Goal: Ask a question

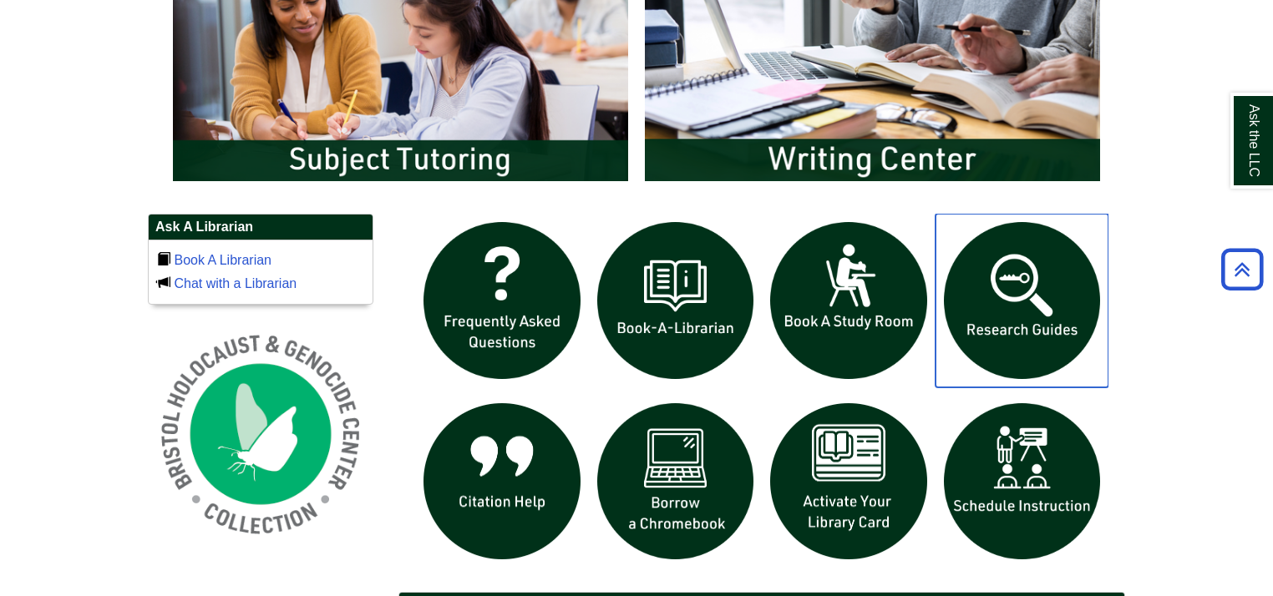
scroll to position [1002, 0]
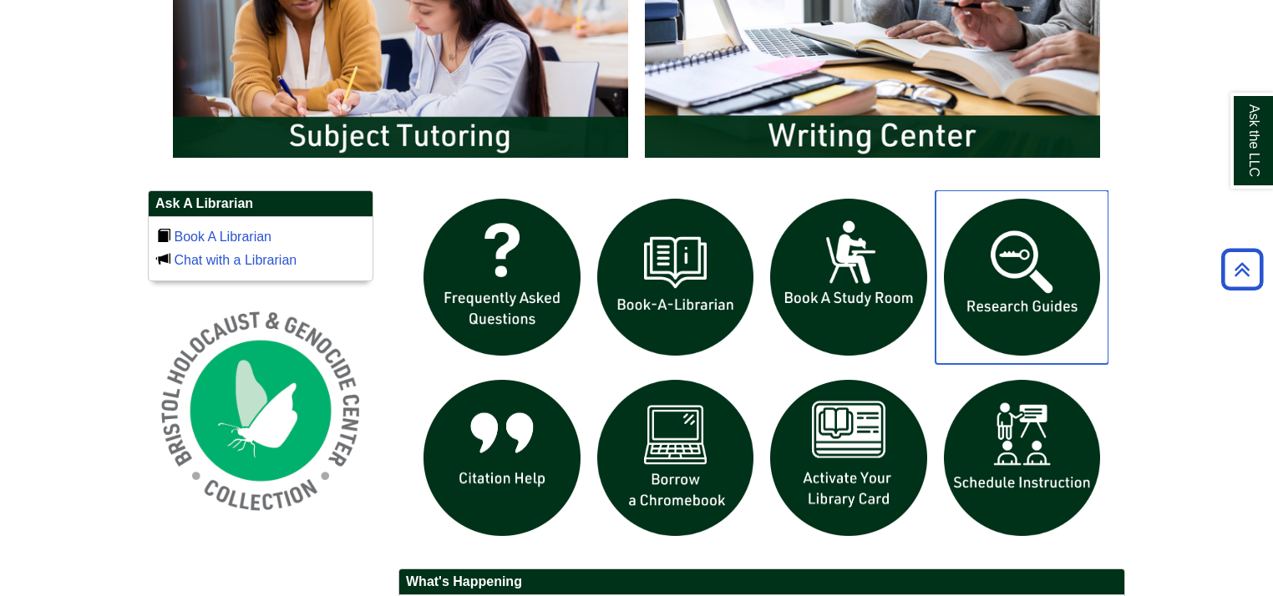
click at [1026, 296] on img "slideshow" at bounding box center [1022, 277] width 174 height 174
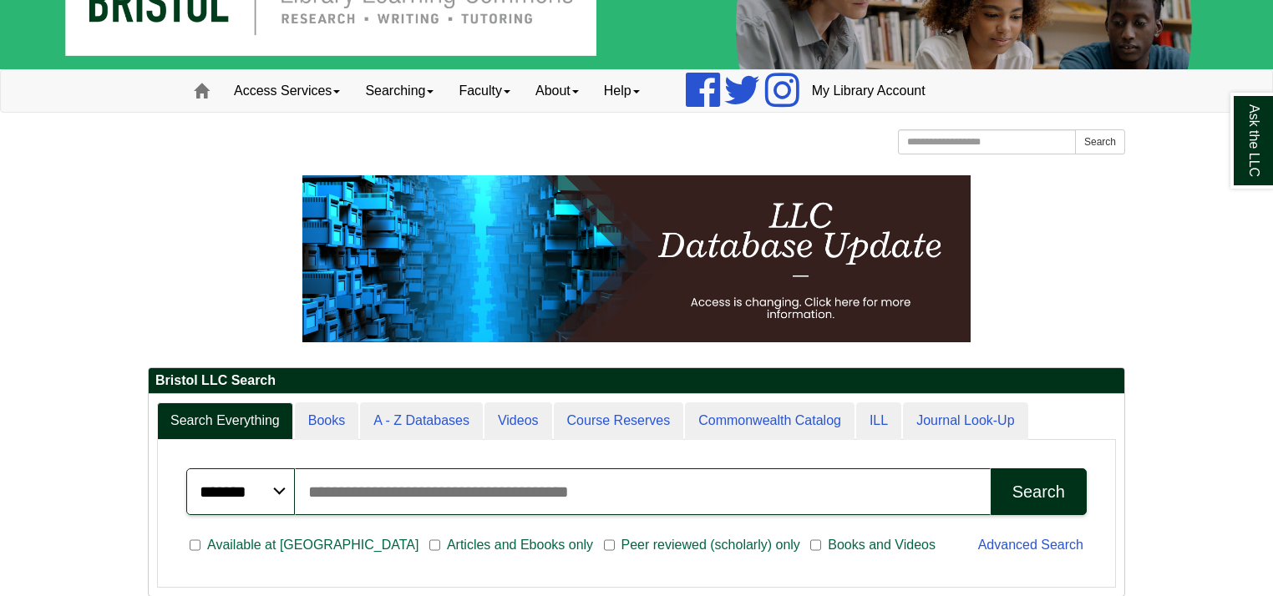
scroll to position [200, 976]
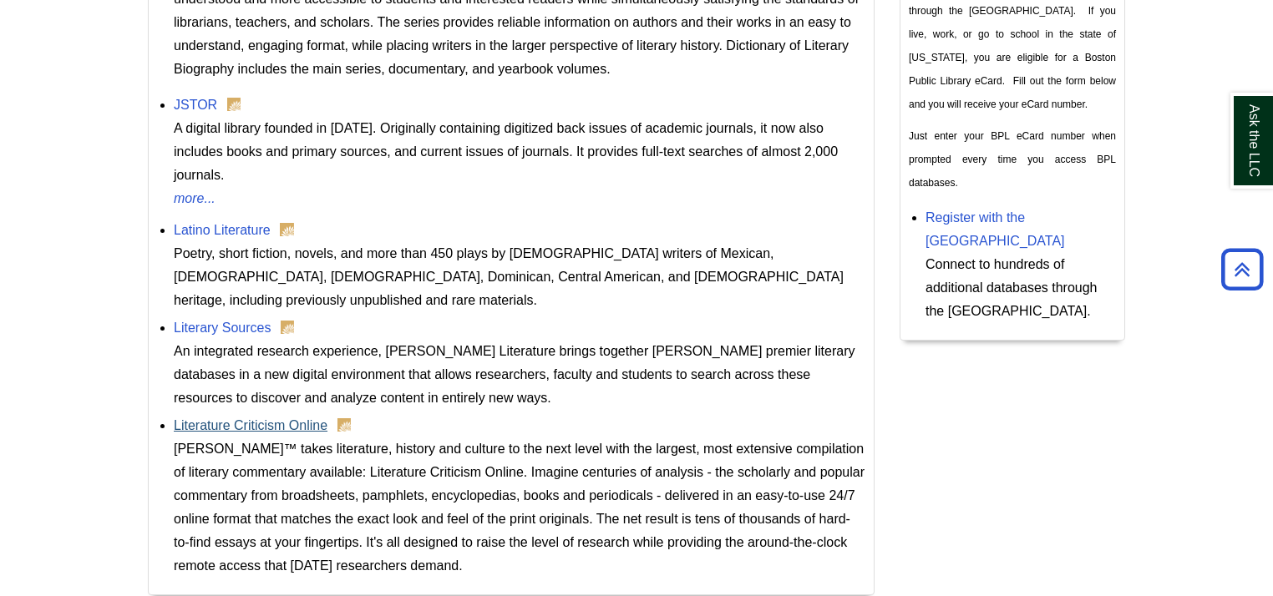
scroll to position [867, 0]
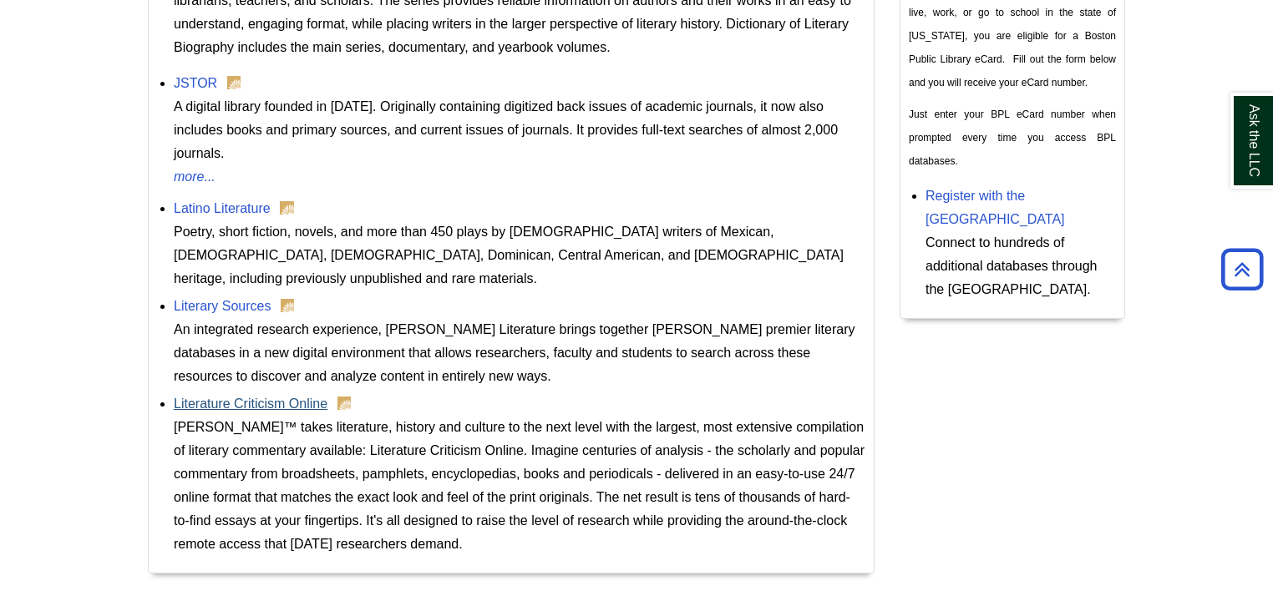
click at [251, 397] on link "Literature Criticism Online" at bounding box center [251, 404] width 154 height 14
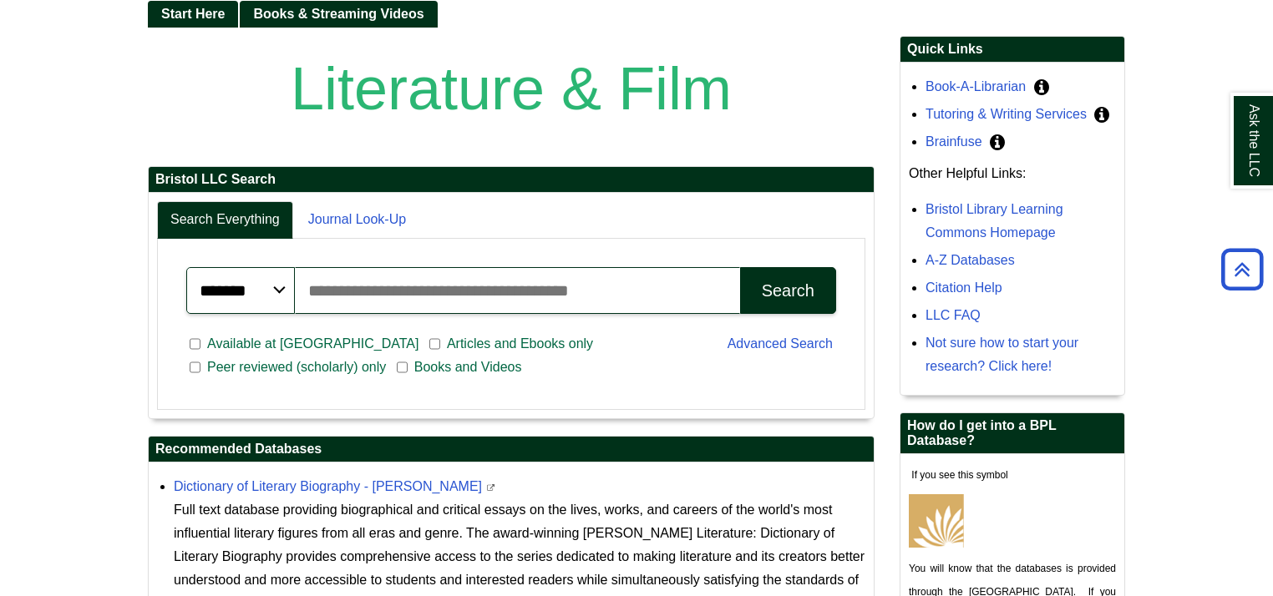
scroll to position [132, 0]
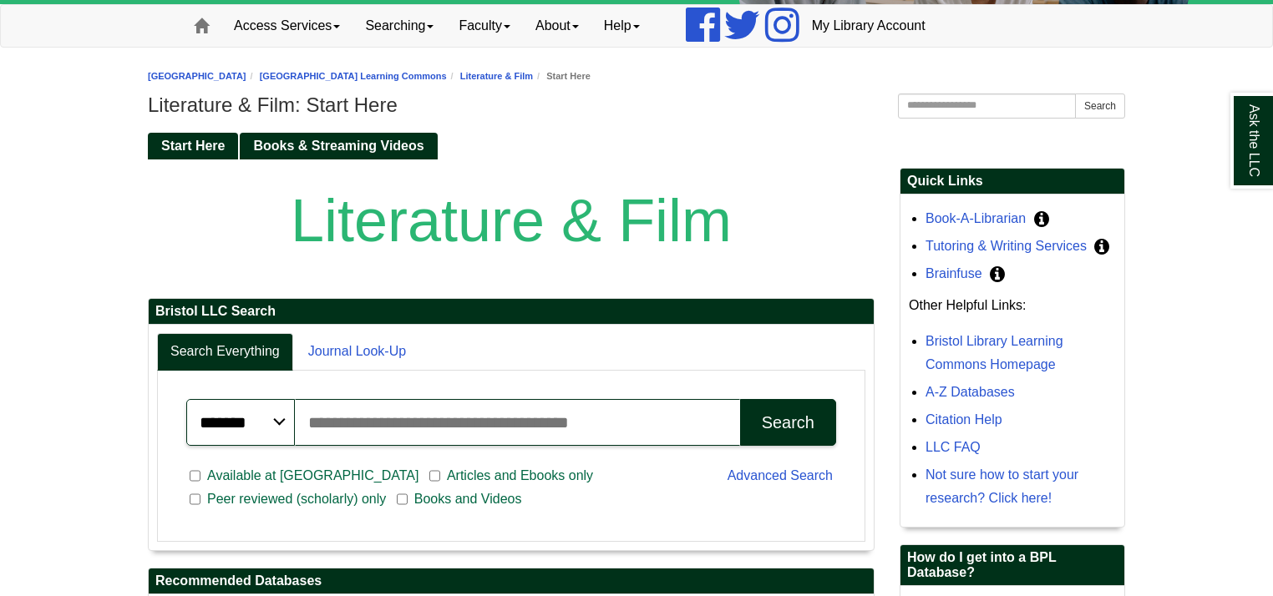
click at [396, 414] on input "Search articles, books, journals & more" at bounding box center [517, 422] width 445 height 47
type input "**********"
click at [740, 399] on button "Search" at bounding box center [788, 422] width 96 height 47
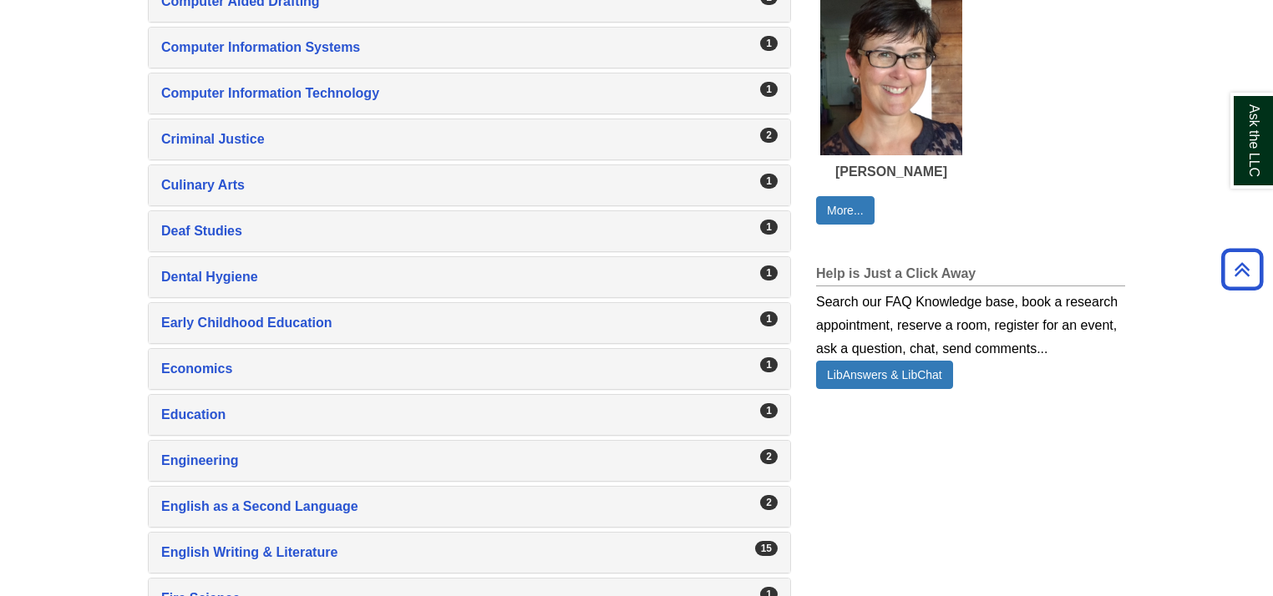
scroll to position [1069, 0]
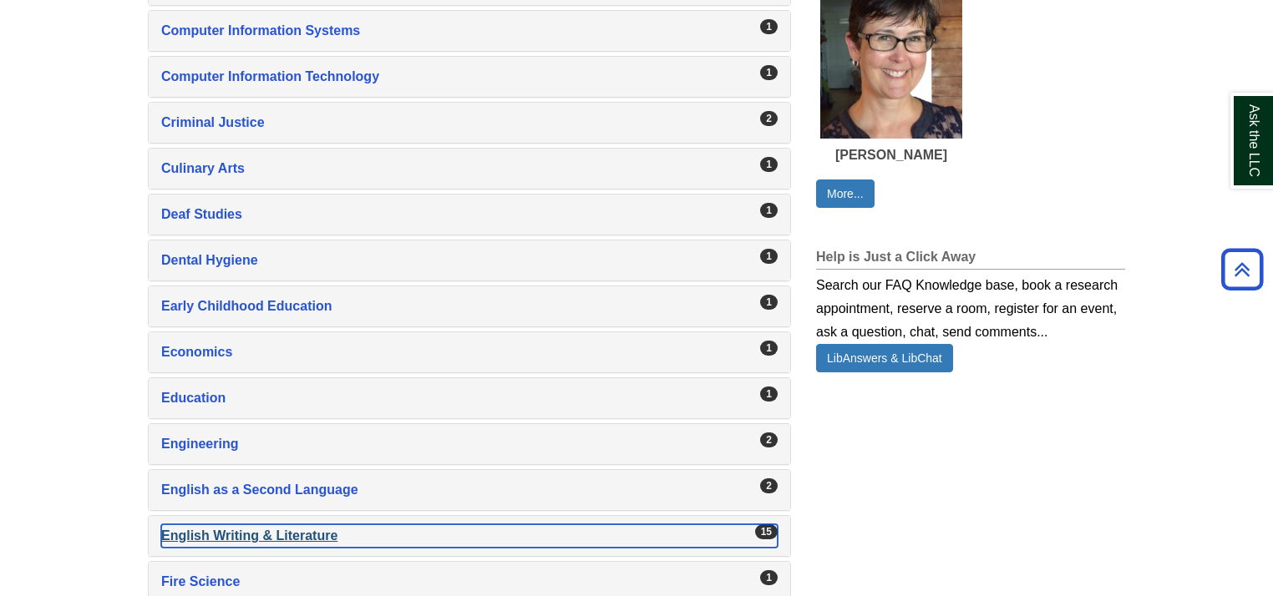
click at [268, 525] on div "English Writing & Literature , 15 guides" at bounding box center [469, 536] width 616 height 23
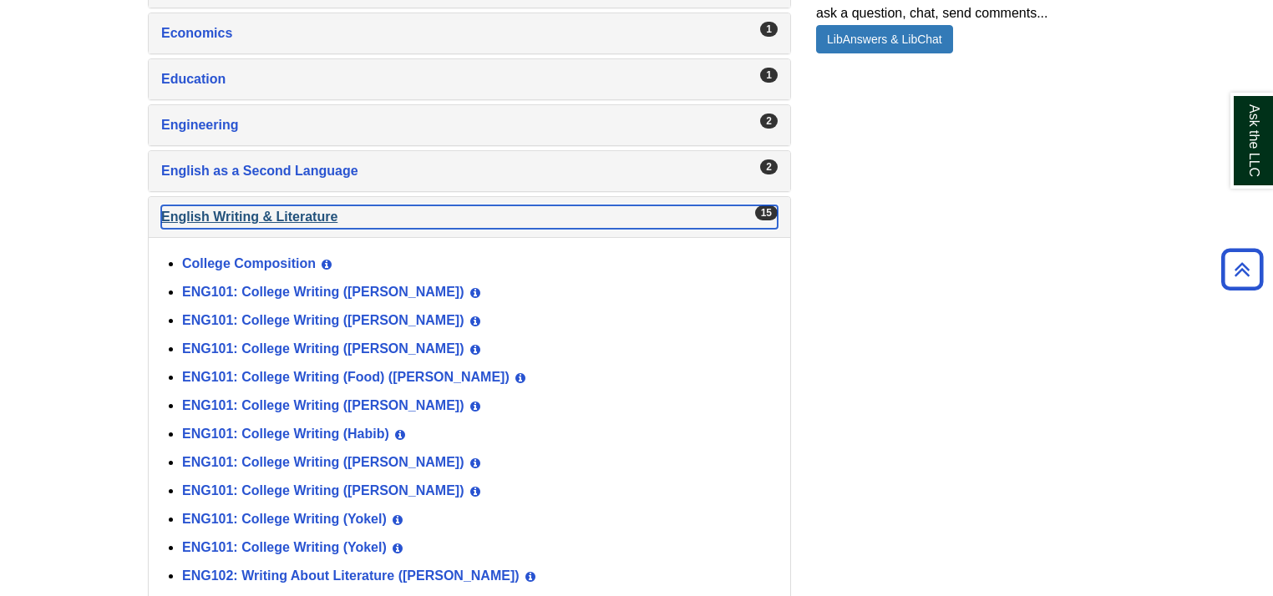
scroll to position [1604, 0]
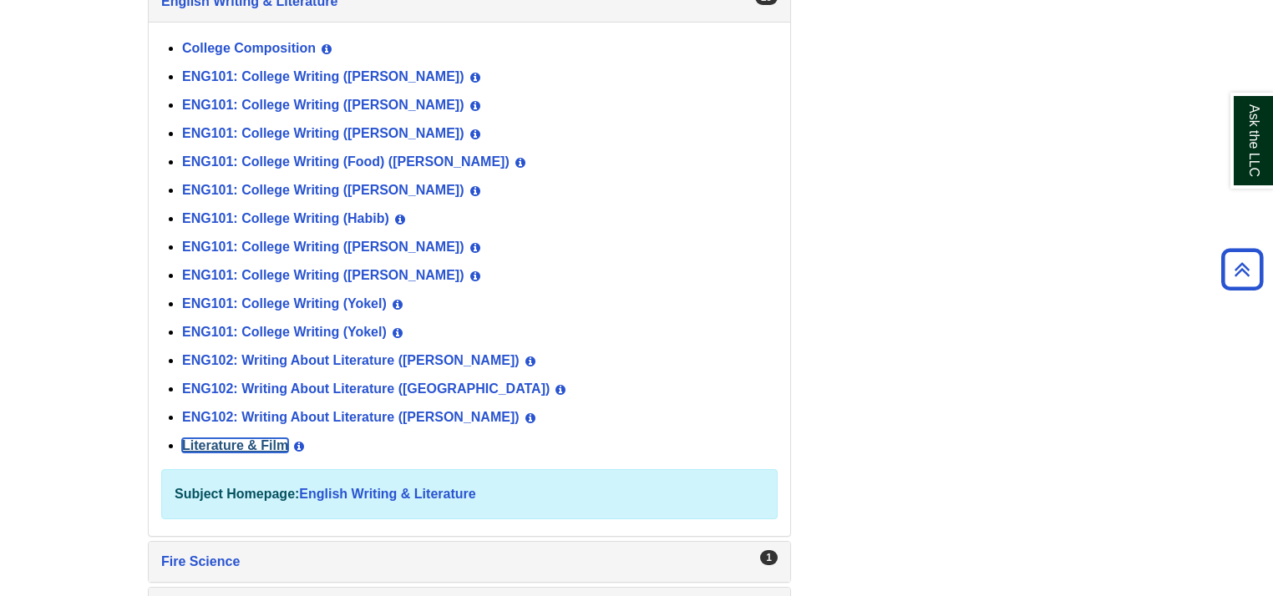
click at [205, 438] on link "Literature & Film" at bounding box center [235, 445] width 106 height 14
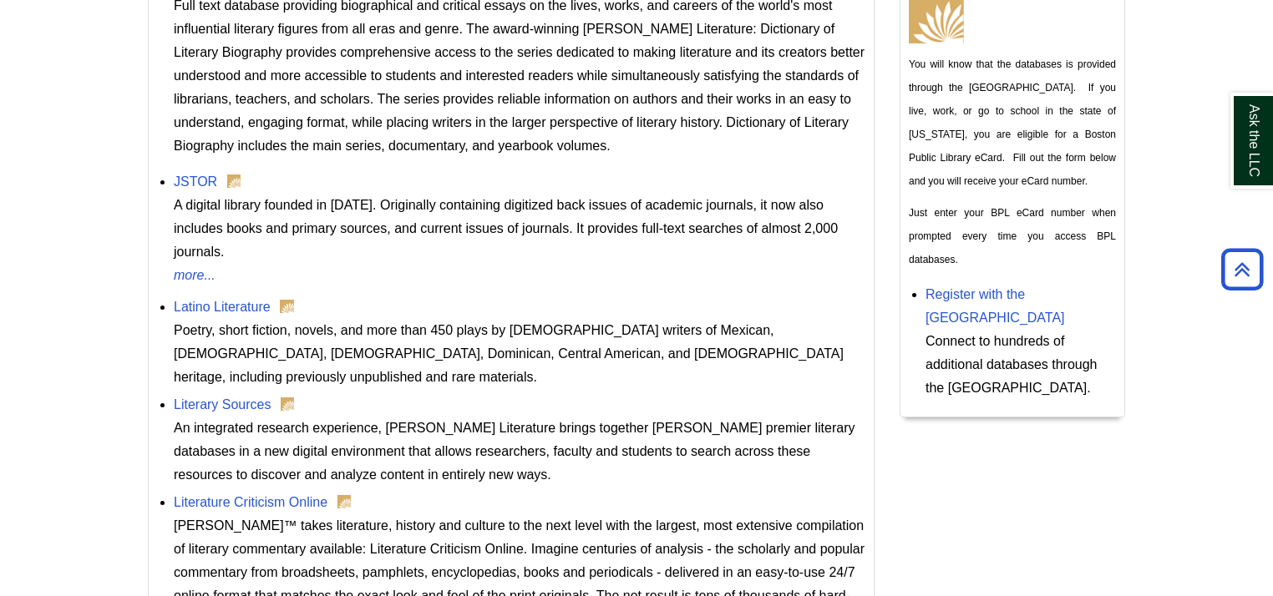
scroll to position [869, 0]
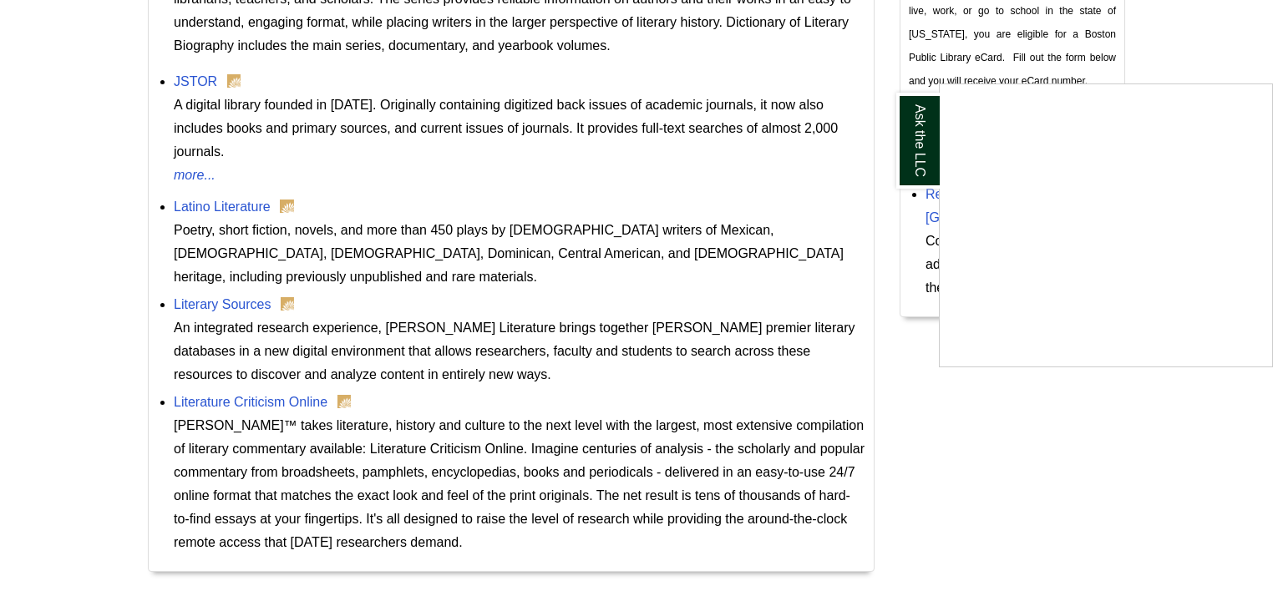
click at [190, 71] on div "Ask the LLC" at bounding box center [636, 298] width 1273 height 596
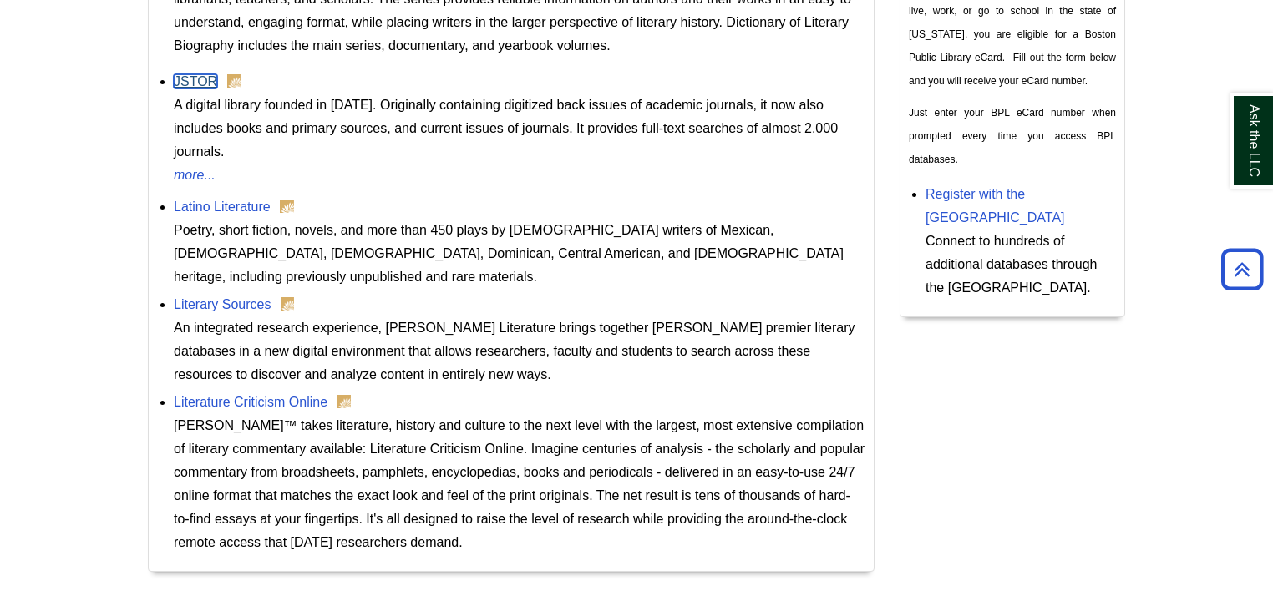
click at [190, 74] on link "JSTOR" at bounding box center [195, 81] width 43 height 14
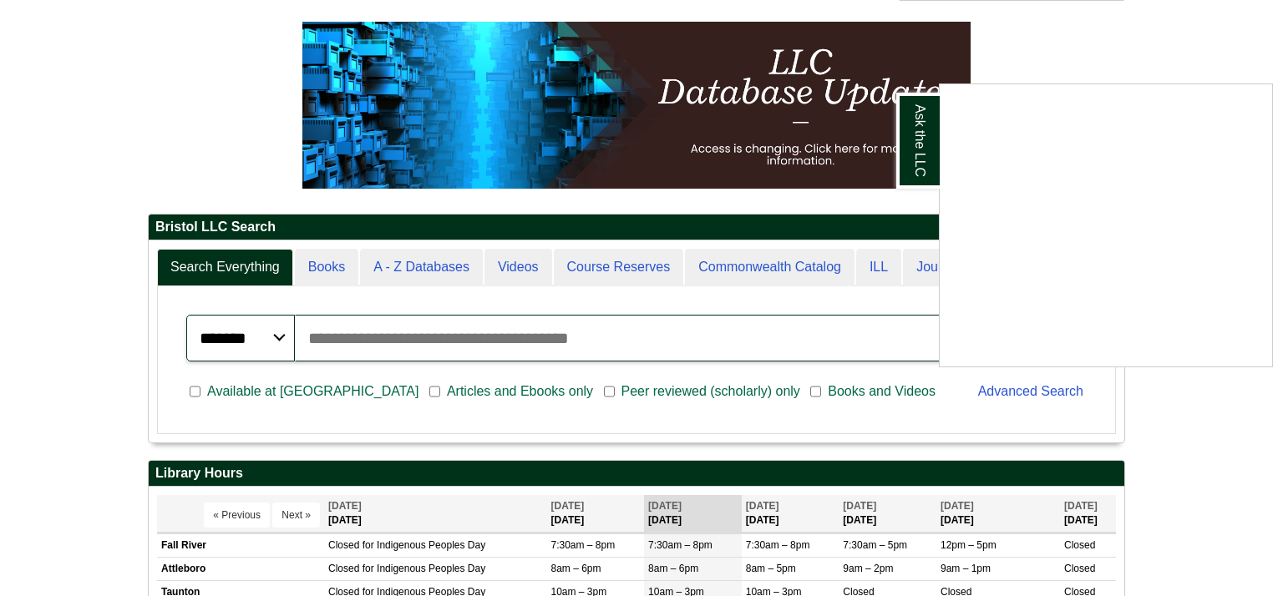
scroll to position [267, 0]
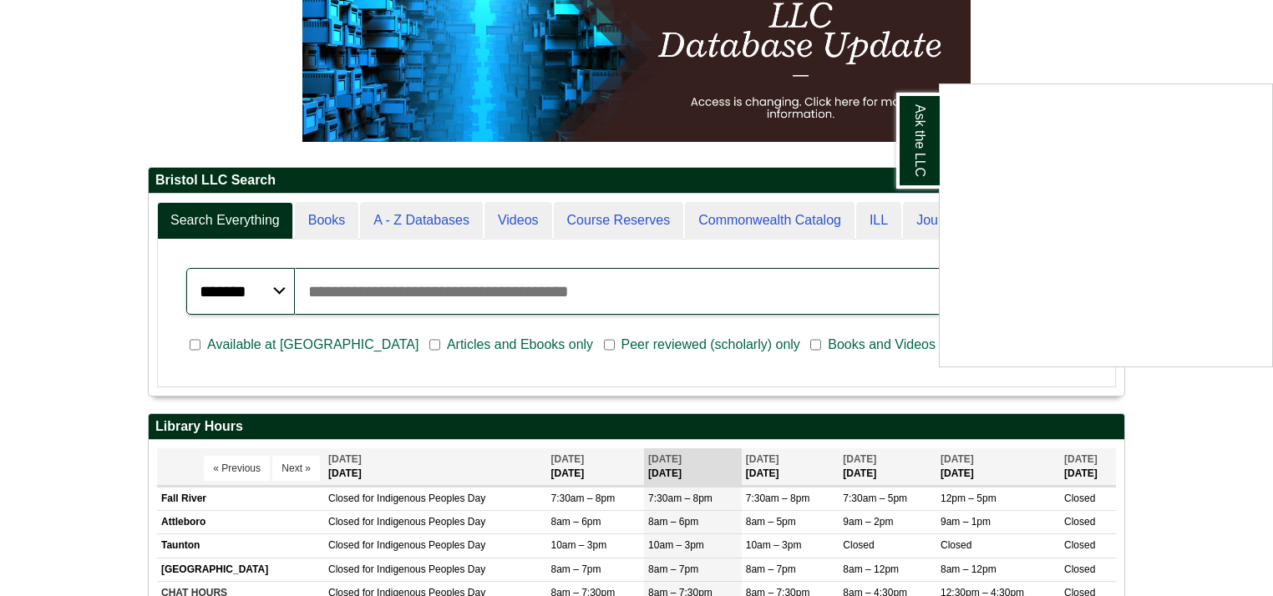
click at [468, 283] on div "Ask the LLC" at bounding box center [636, 298] width 1273 height 596
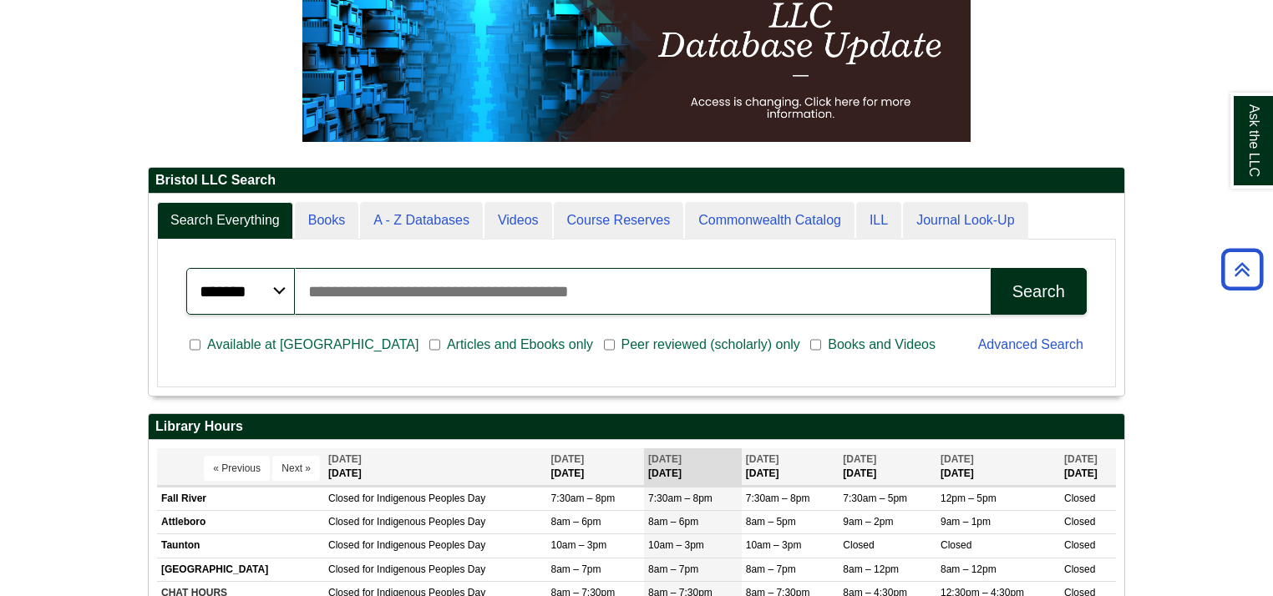
click at [461, 294] on input "Search articles, books, journals & more" at bounding box center [643, 291] width 696 height 47
click at [991, 268] on button "Search" at bounding box center [1039, 291] width 96 height 47
drag, startPoint x: 651, startPoint y: 287, endPoint x: 124, endPoint y: 275, distance: 527.2
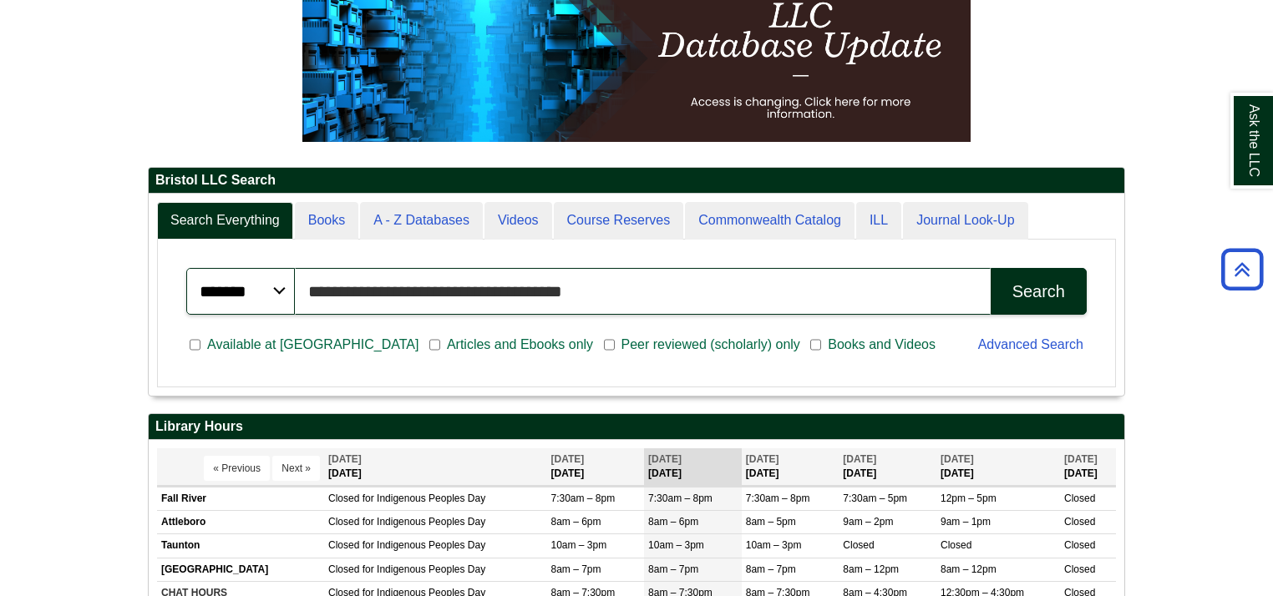
paste input "text"
type input "**********"
click at [991, 268] on button "Search" at bounding box center [1039, 291] width 96 height 47
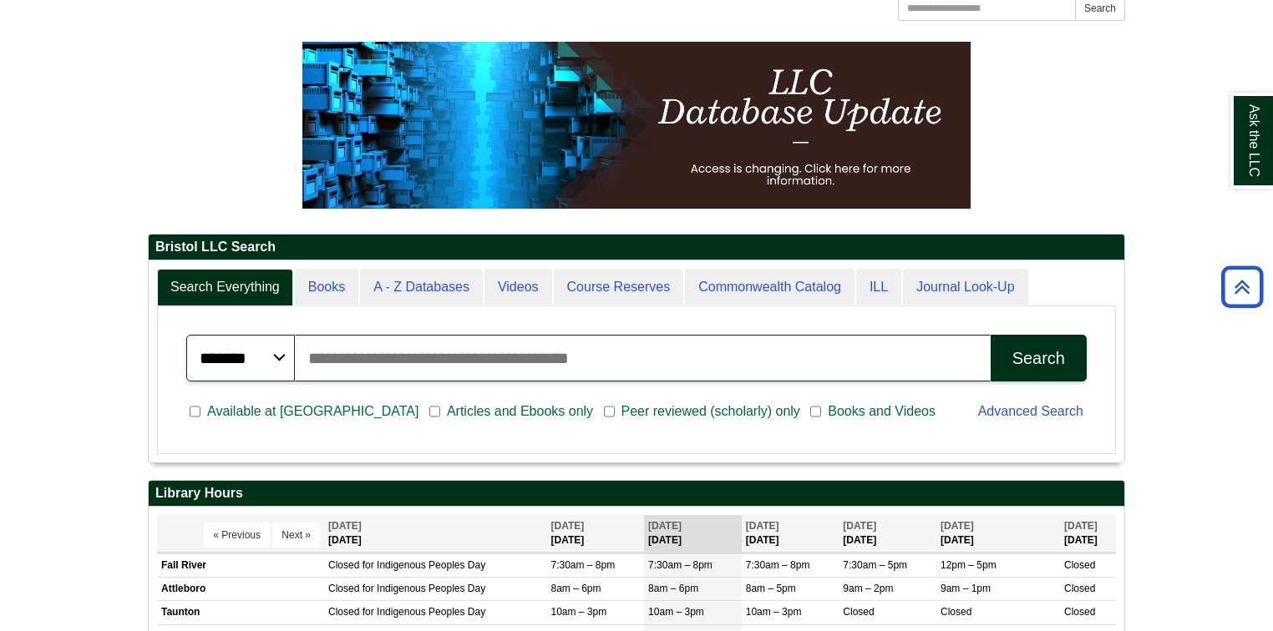
scroll to position [200, 976]
click at [1257, 154] on link "Ask the LLC" at bounding box center [1251, 141] width 43 height 96
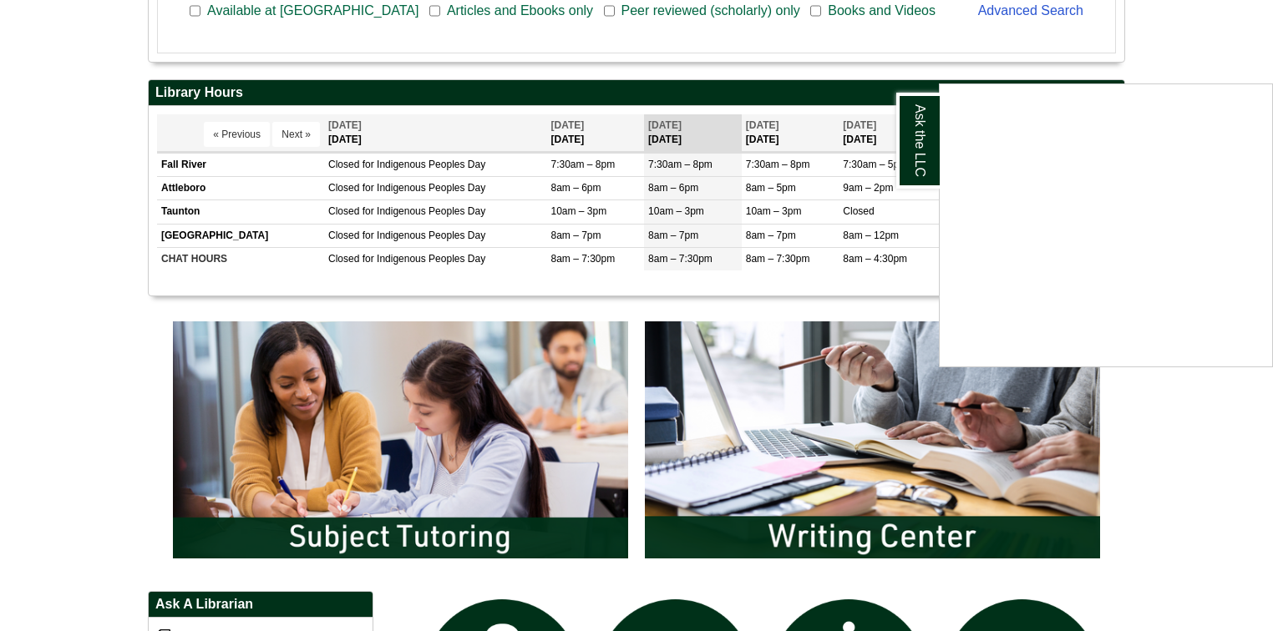
click at [1175, 488] on body "Skip to Main Content Toggle navigation Home Access Services Access Services Pol…" at bounding box center [636, 449] width 1273 height 2101
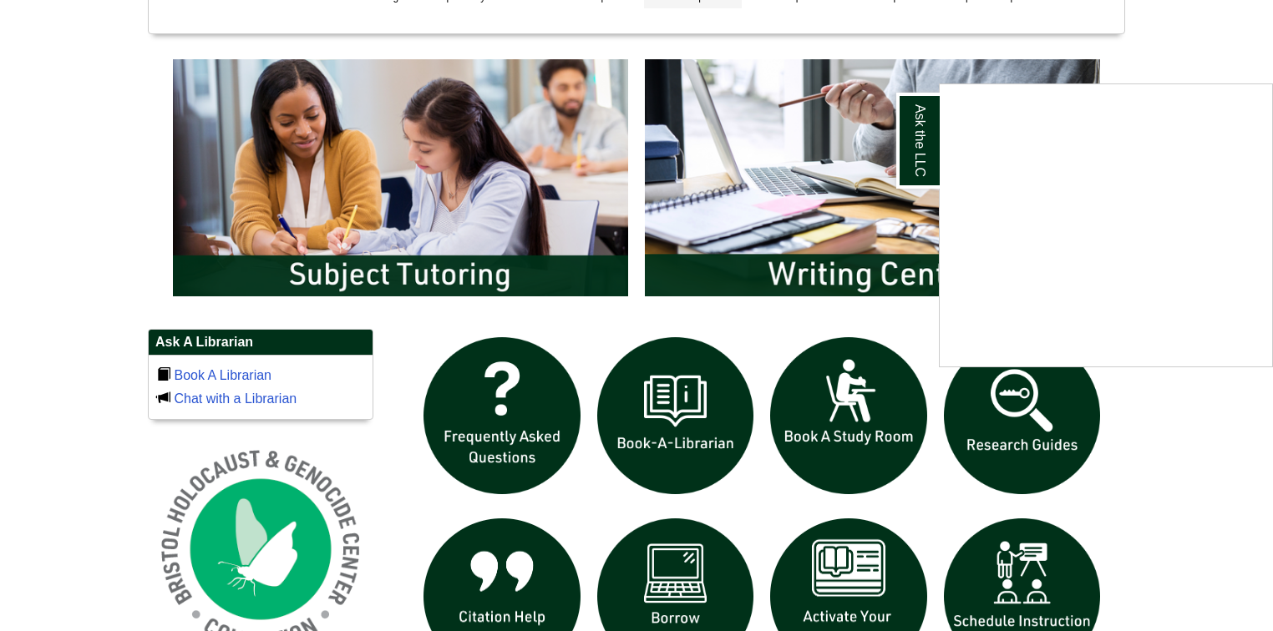
scroll to position [869, 0]
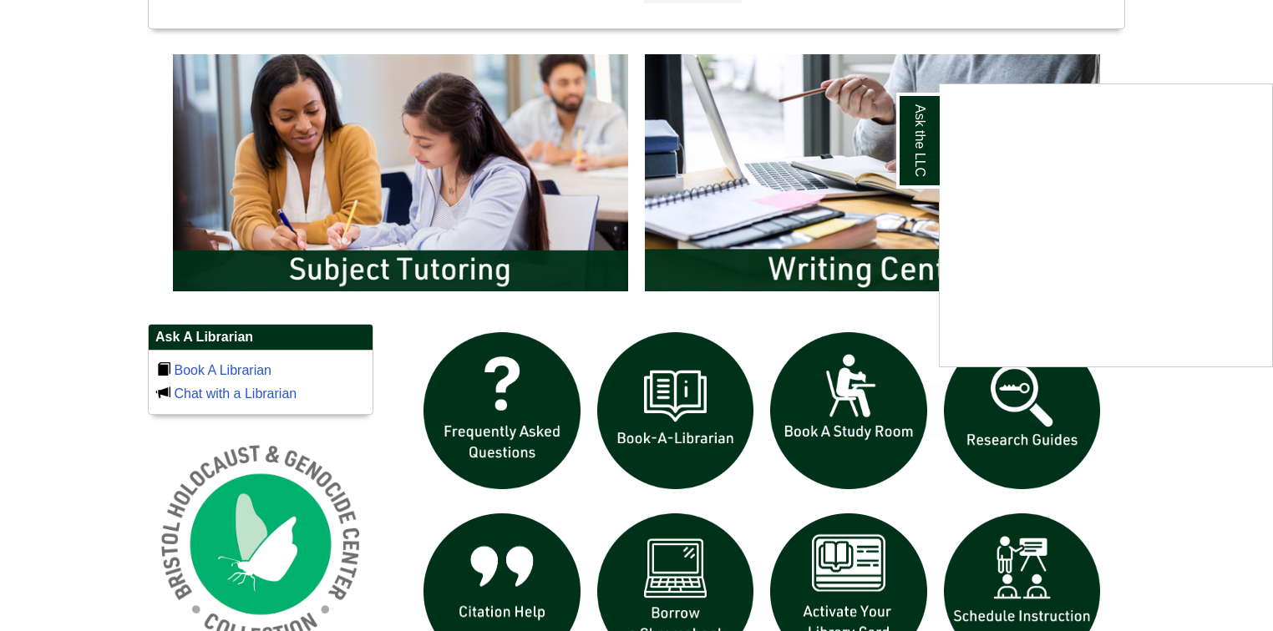
click at [1198, 515] on body "Skip to Main Content Toggle navigation Home Access Services Access Services Pol…" at bounding box center [636, 181] width 1273 height 2101
click at [676, 425] on img "slideshow" at bounding box center [676, 411] width 174 height 174
